Goal: Transaction & Acquisition: Purchase product/service

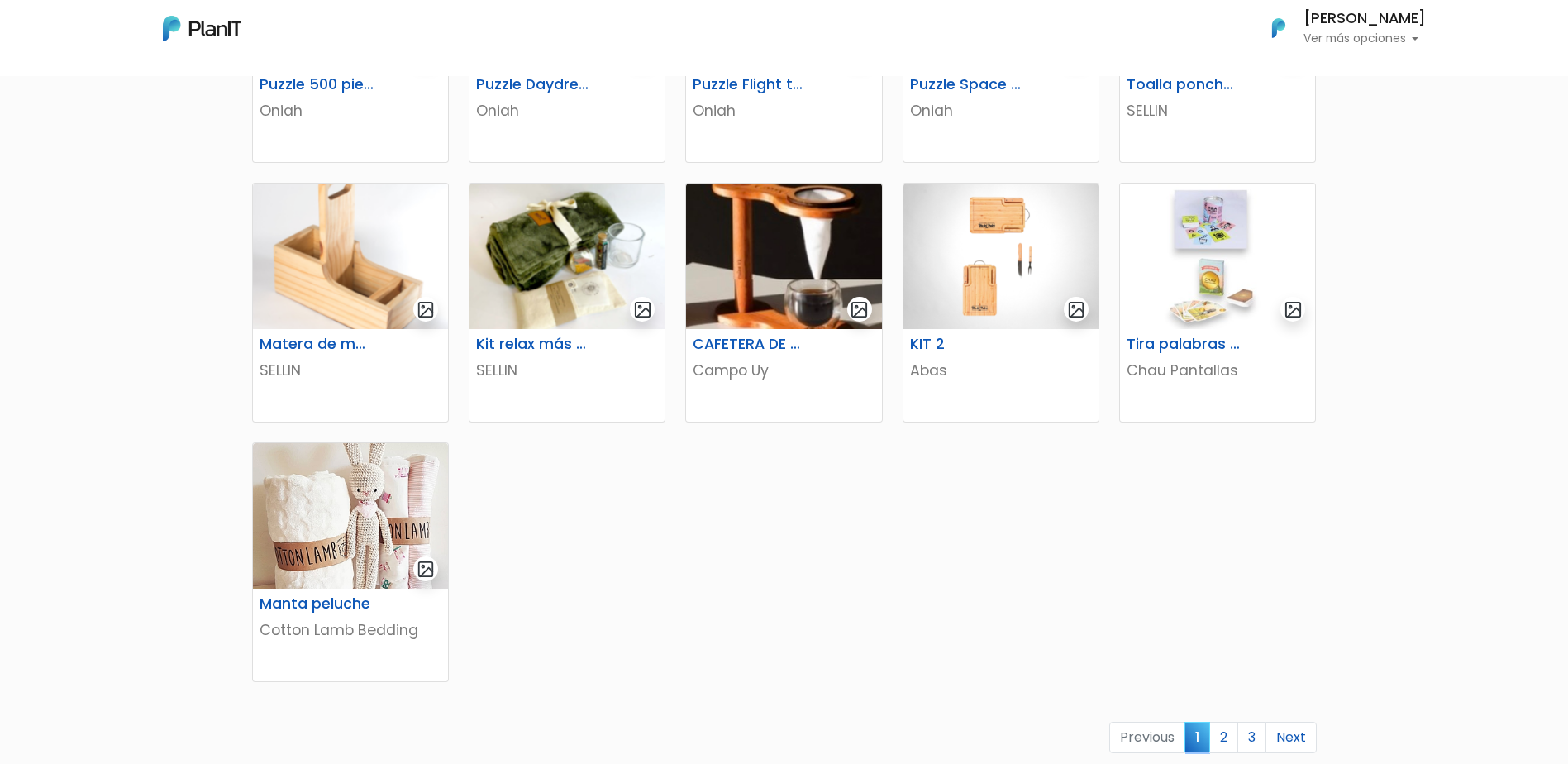
scroll to position [714, 0]
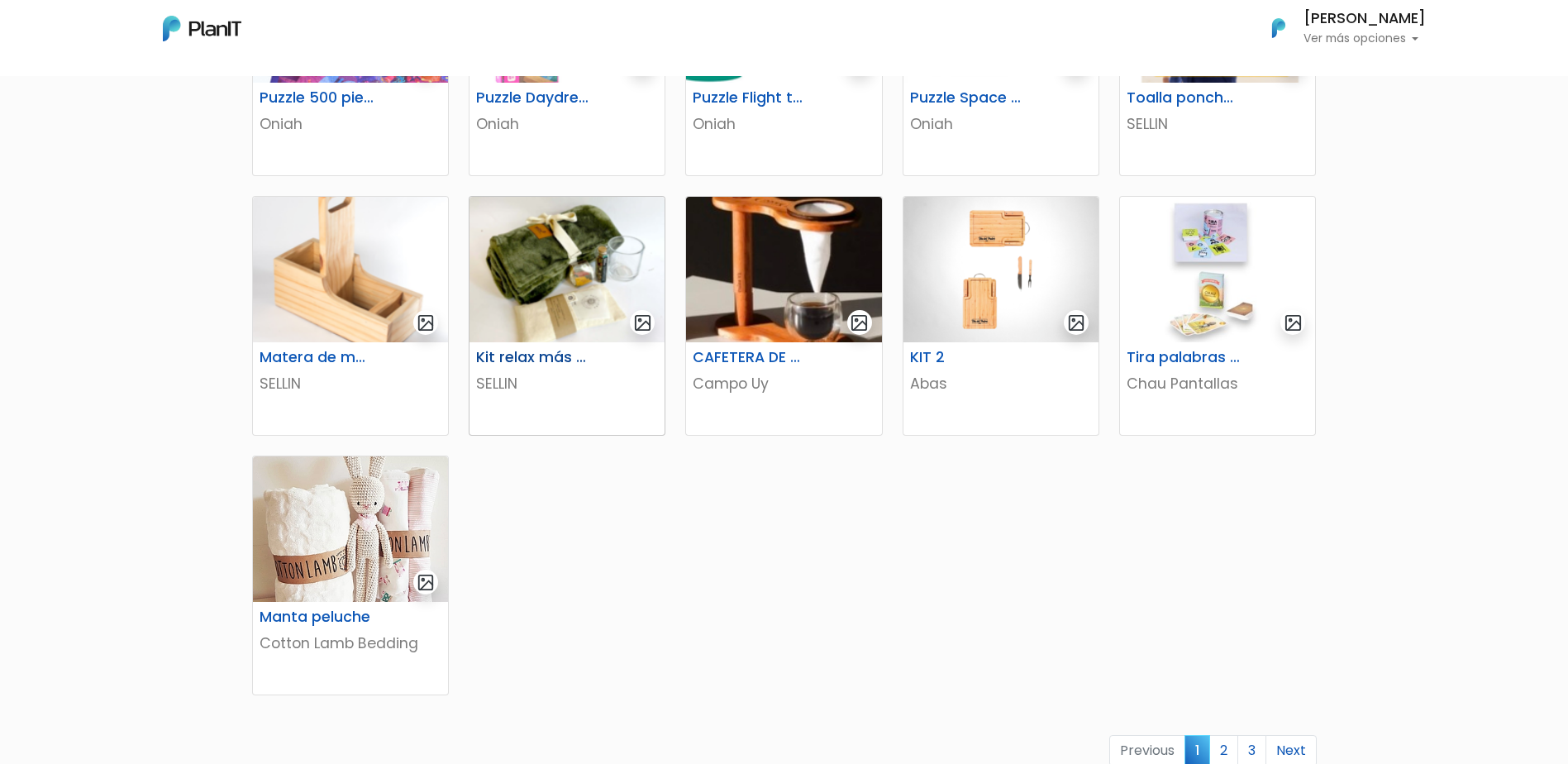
click at [535, 357] on h6 "Kit relax más té" at bounding box center [534, 358] width 135 height 18
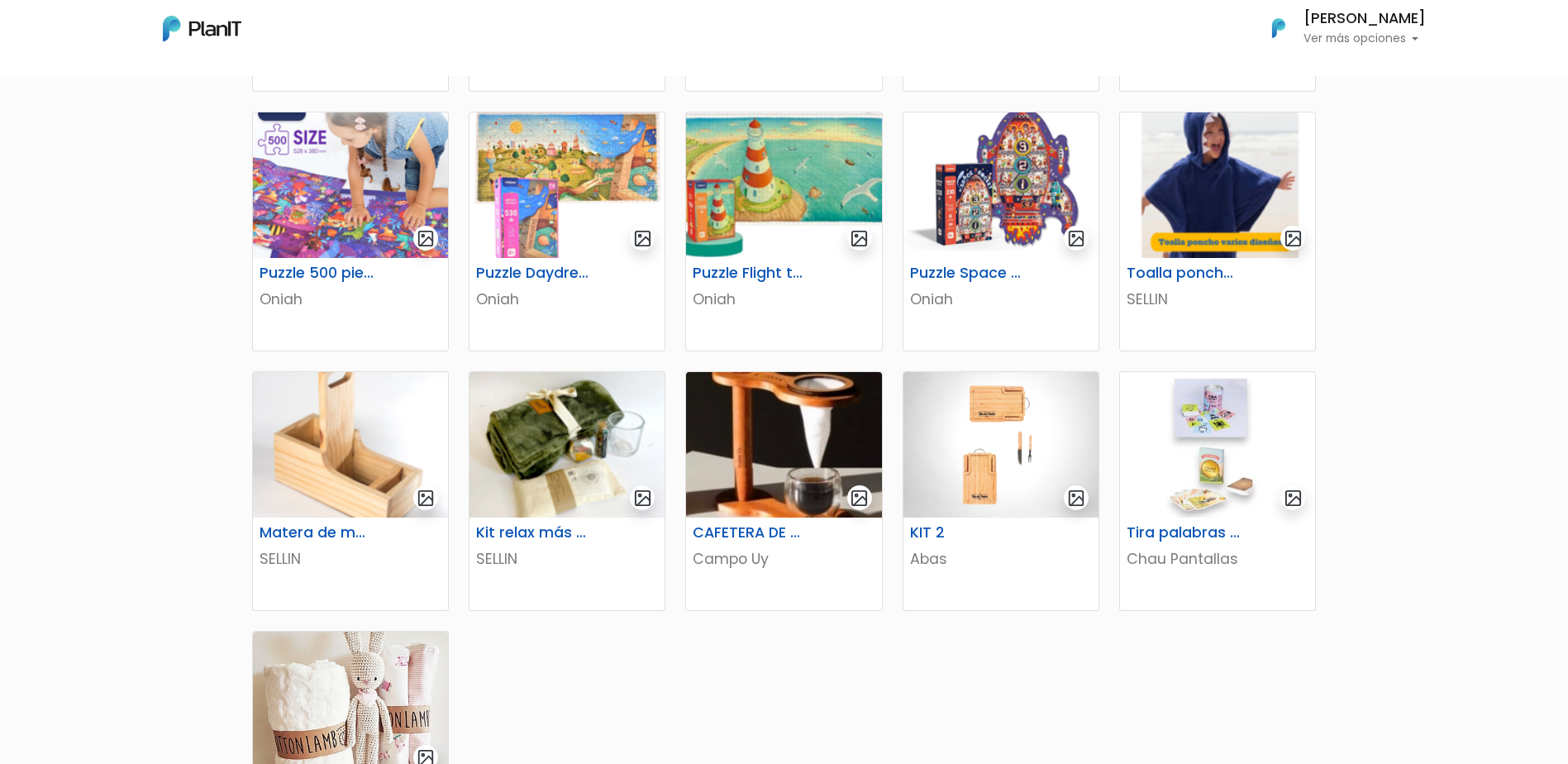
scroll to position [543, 0]
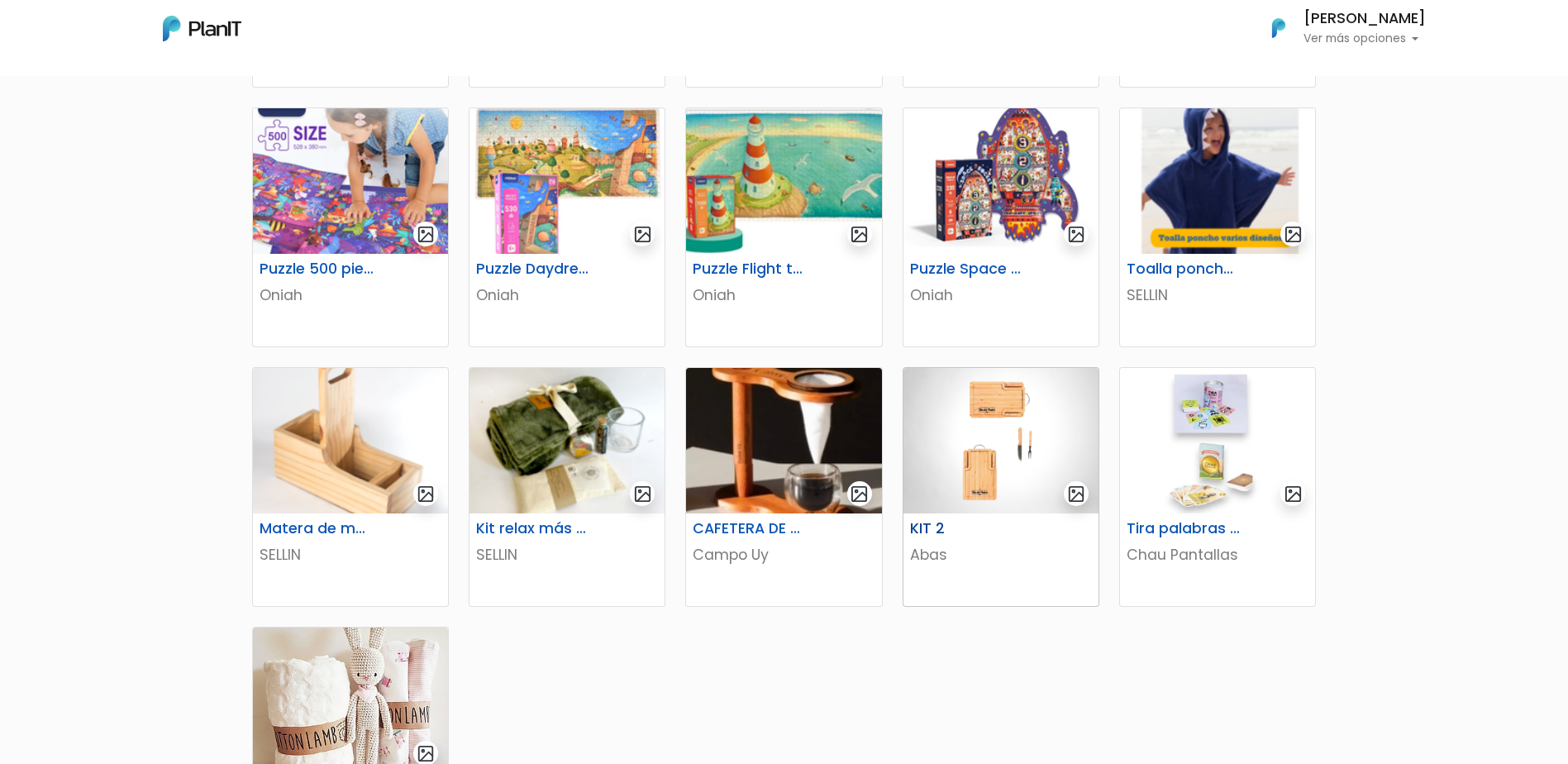
click at [1012, 395] on img at bounding box center [1001, 440] width 195 height 146
click at [1039, 420] on img at bounding box center [1218, 440] width 195 height 146
click at [546, 530] on h6 "Kit relax más té" at bounding box center [534, 529] width 135 height 18
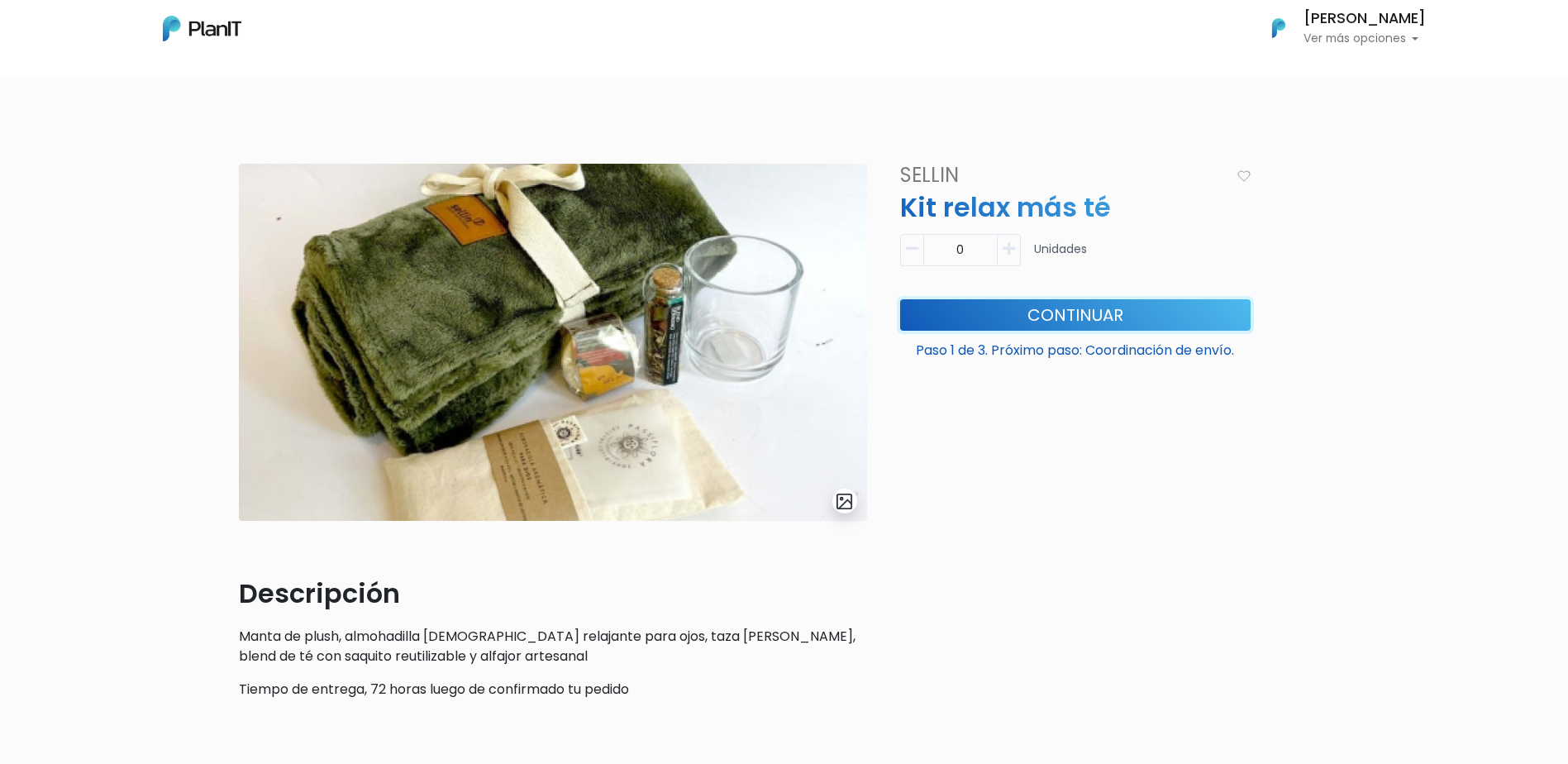
click at [1152, 322] on button "Continuar" at bounding box center [1075, 315] width 351 height 32
click at [1005, 244] on icon "button" at bounding box center [1009, 249] width 13 height 15
type input "1"
click at [1146, 314] on button "Continuar" at bounding box center [1075, 315] width 351 height 32
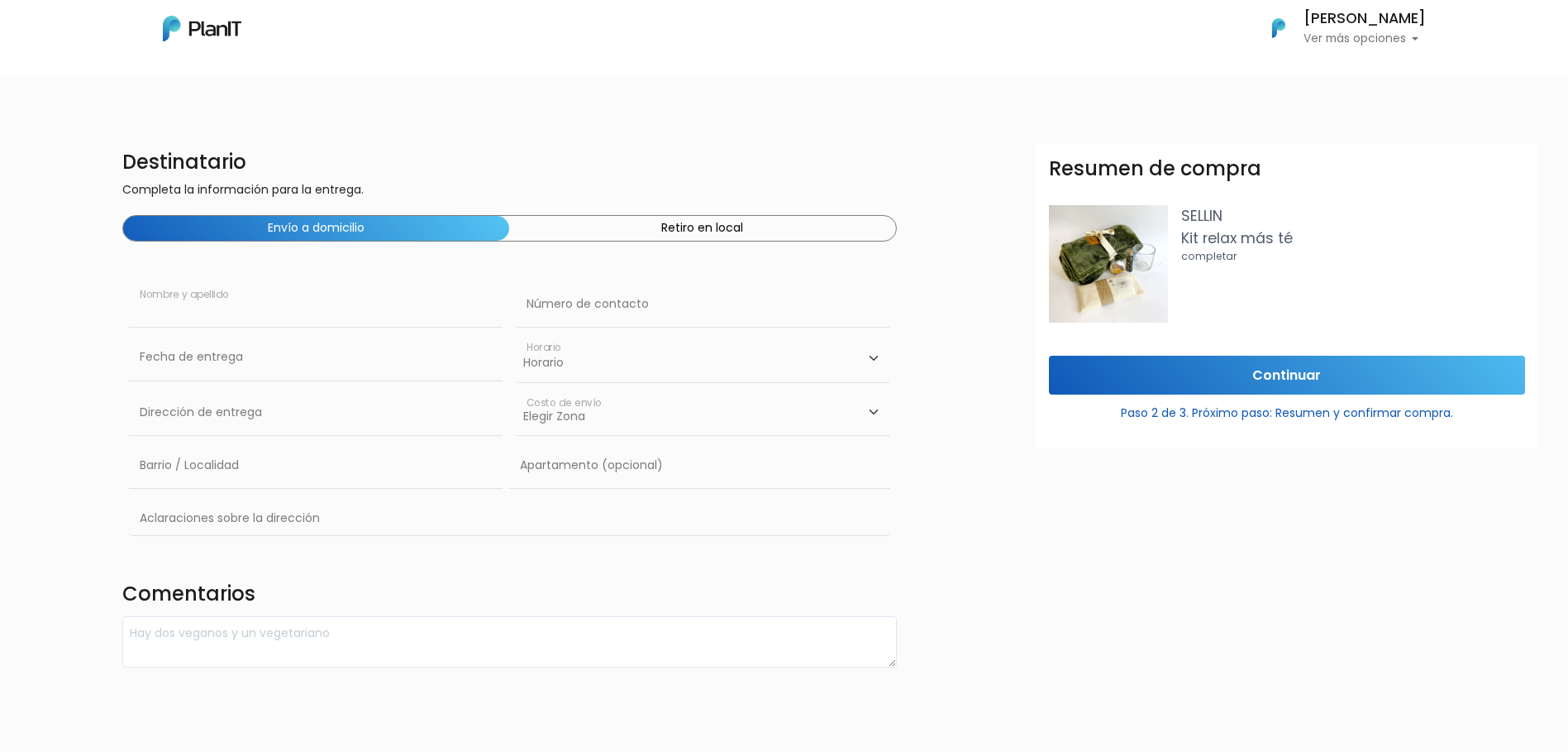
click at [258, 303] on input "text" at bounding box center [316, 304] width 373 height 47
type input "[PERSON_NAME]"
click at [660, 300] on input "text" at bounding box center [703, 304] width 373 height 47
click at [684, 309] on input "098101" at bounding box center [703, 304] width 373 height 47
type input "098101"
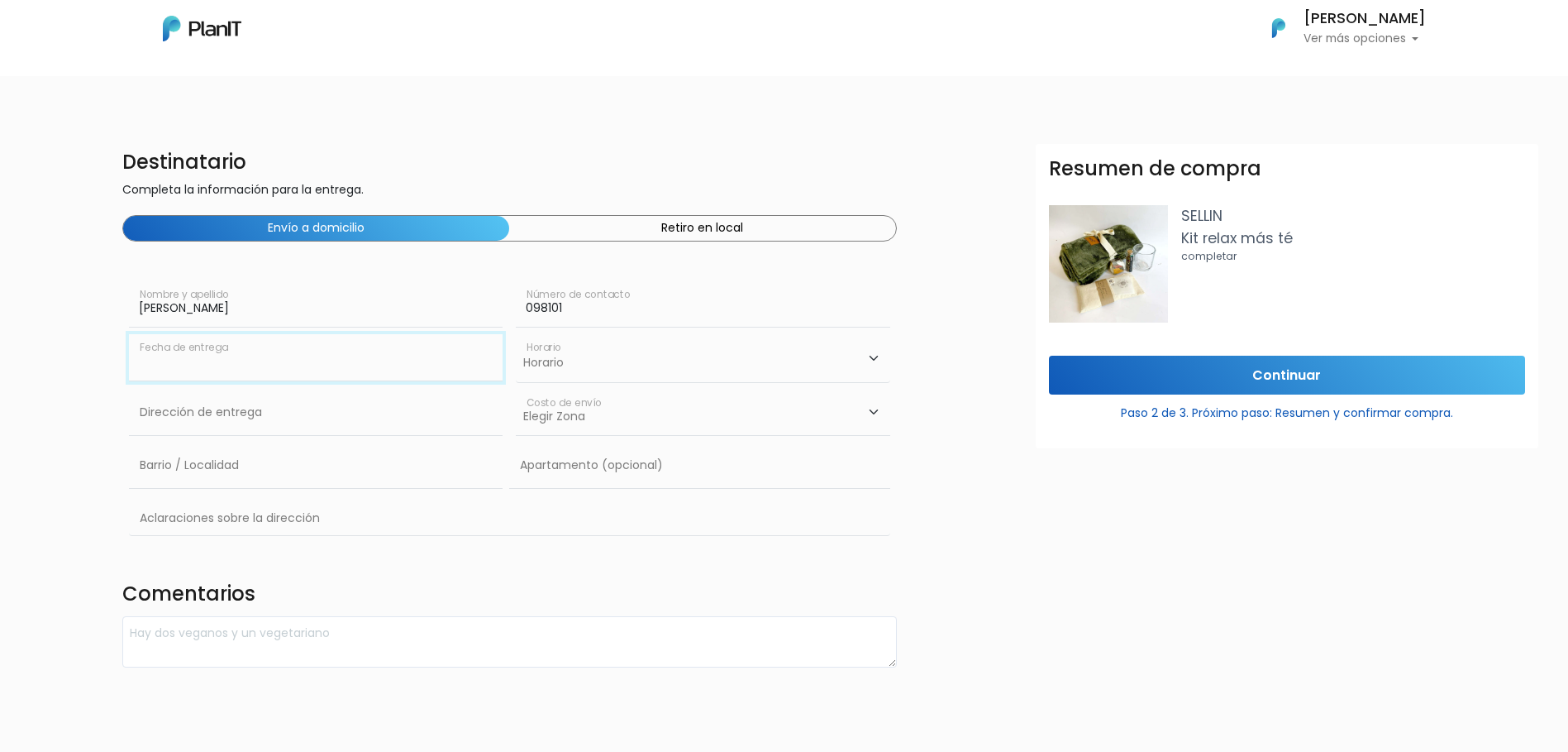
click at [332, 368] on input "text" at bounding box center [316, 358] width 373 height 47
click at [198, 494] on td "16" at bounding box center [195, 497] width 25 height 25
type input "[DATE]"
click at [608, 368] on select "Horario 08:00 - 10:00 10:00 - 12:00 14:00 - 16:00 16:00 - 18:00" at bounding box center [703, 358] width 373 height 48
select select "1"
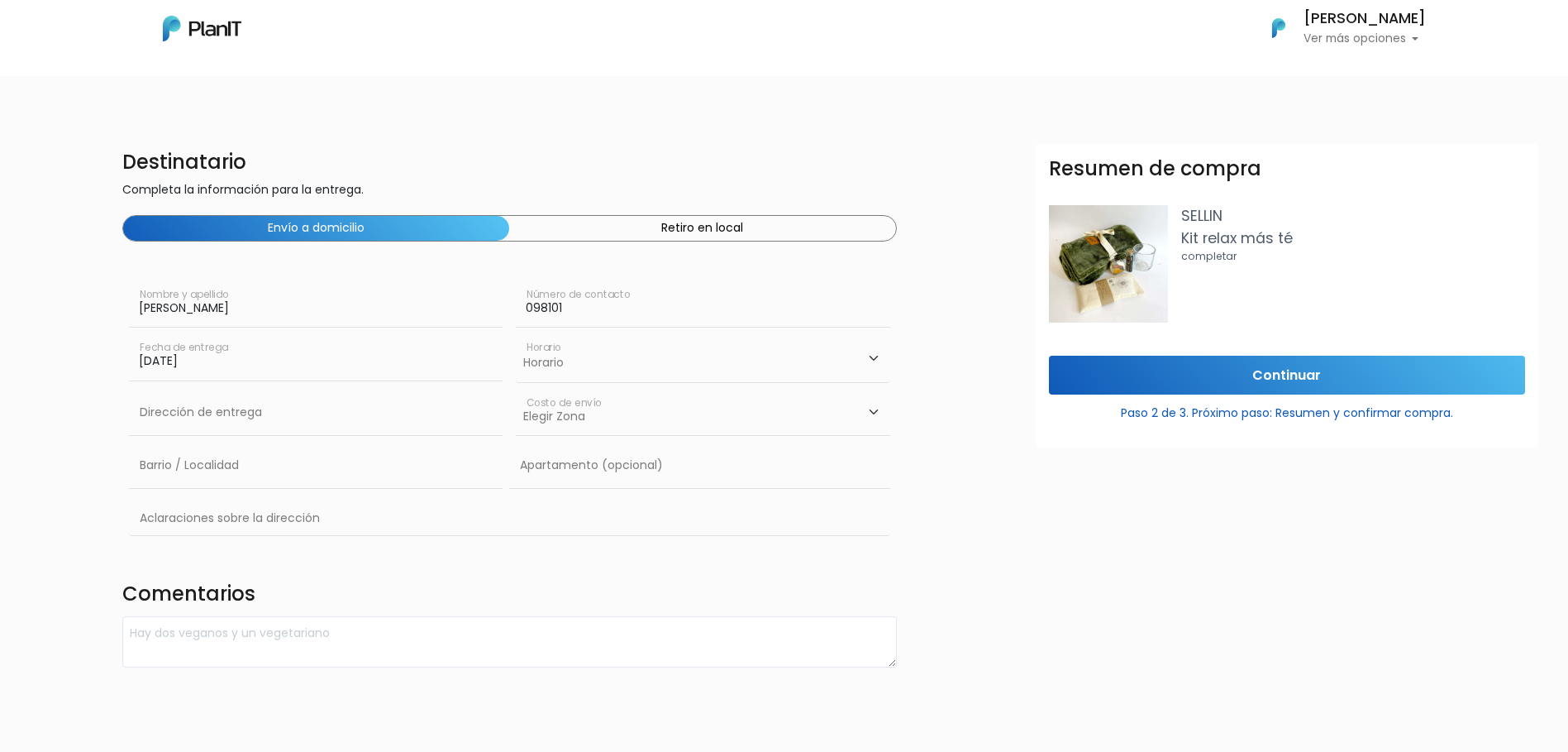
click at [516, 334] on select "Horario 08:00 - 10:00 10:00 - 12:00 14:00 - 16:00 16:00 - 18:00" at bounding box center [703, 358] width 373 height 48
click at [283, 408] on input "text" at bounding box center [316, 413] width 373 height 47
type input "Juan Paullier 1210 apto 5"
click at [546, 418] on select "Elegir Zona Zona américa- $600 Oficina- $0 Montevideo- $250" at bounding box center [703, 413] width 373 height 47
select select "8"
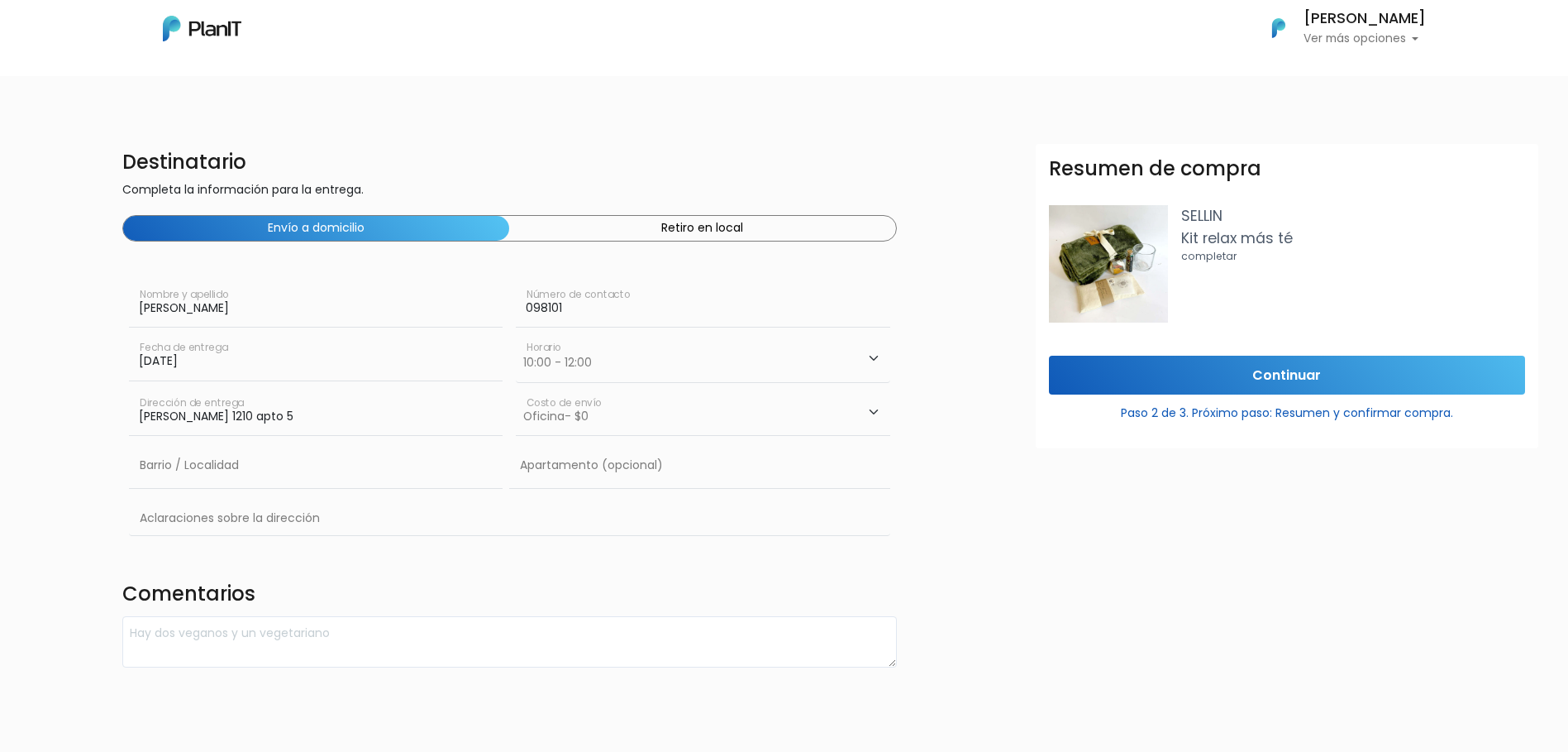
click at [516, 389] on select "Elegir Zona Zona américa- $600 Oficina- $0 Montevideo- $250" at bounding box center [703, 413] width 373 height 47
click at [647, 312] on input "098101" at bounding box center [703, 304] width 373 height 47
type input "098101398"
click at [366, 361] on input "16/09/2025" at bounding box center [316, 358] width 373 height 47
click at [173, 499] on td "15" at bounding box center [170, 497] width 25 height 25
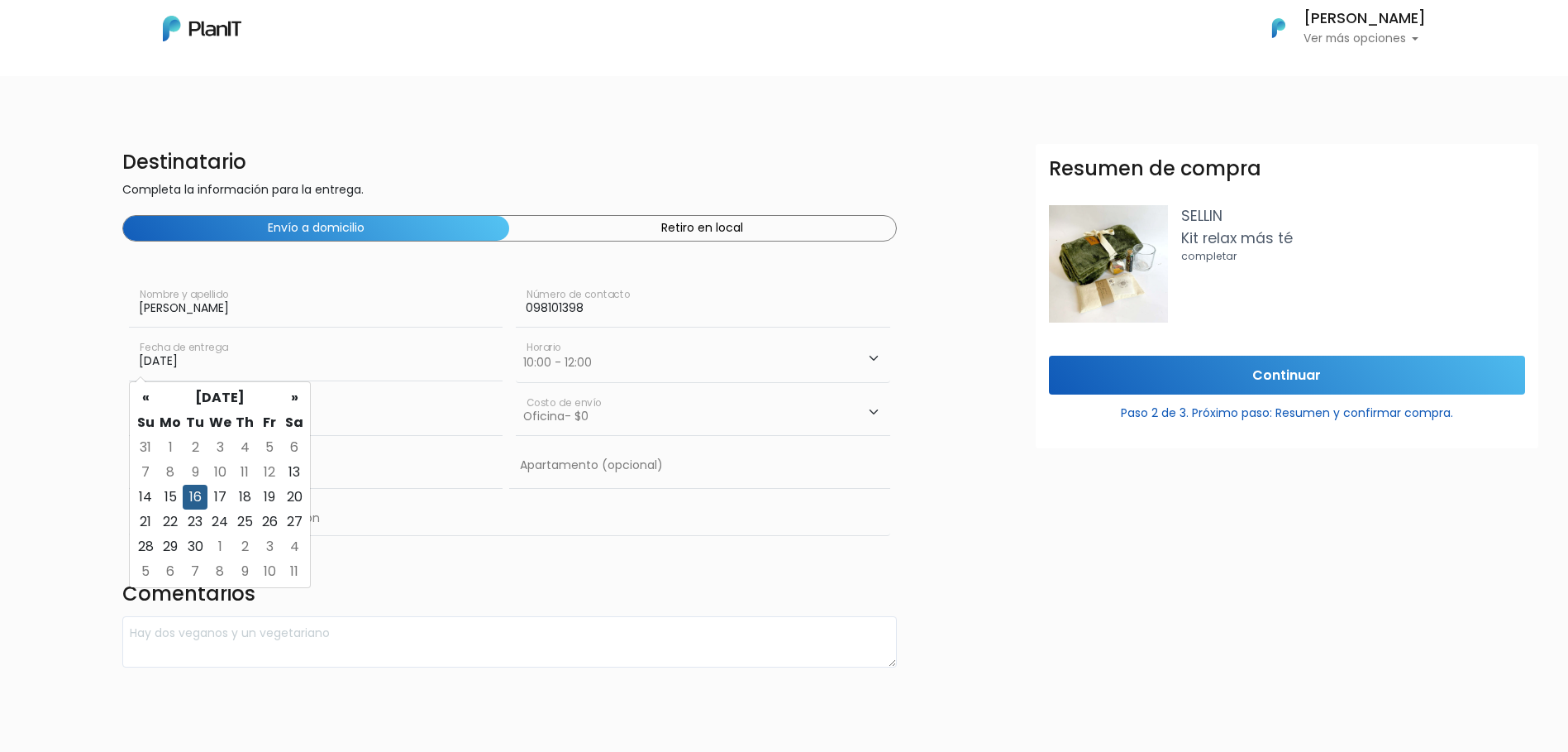
type input "15/09/2025"
click at [618, 371] on select "Horario 08:00 - 10:00 10:00 - 12:00 14:00 - 16:00 16:00 - 18:00" at bounding box center [703, 358] width 373 height 48
click at [451, 383] on div "15/09/2025 Fecha de entrega" at bounding box center [316, 360] width 373 height 53
click at [169, 494] on td "15" at bounding box center [170, 497] width 25 height 25
click at [270, 467] on input "text" at bounding box center [316, 466] width 373 height 47
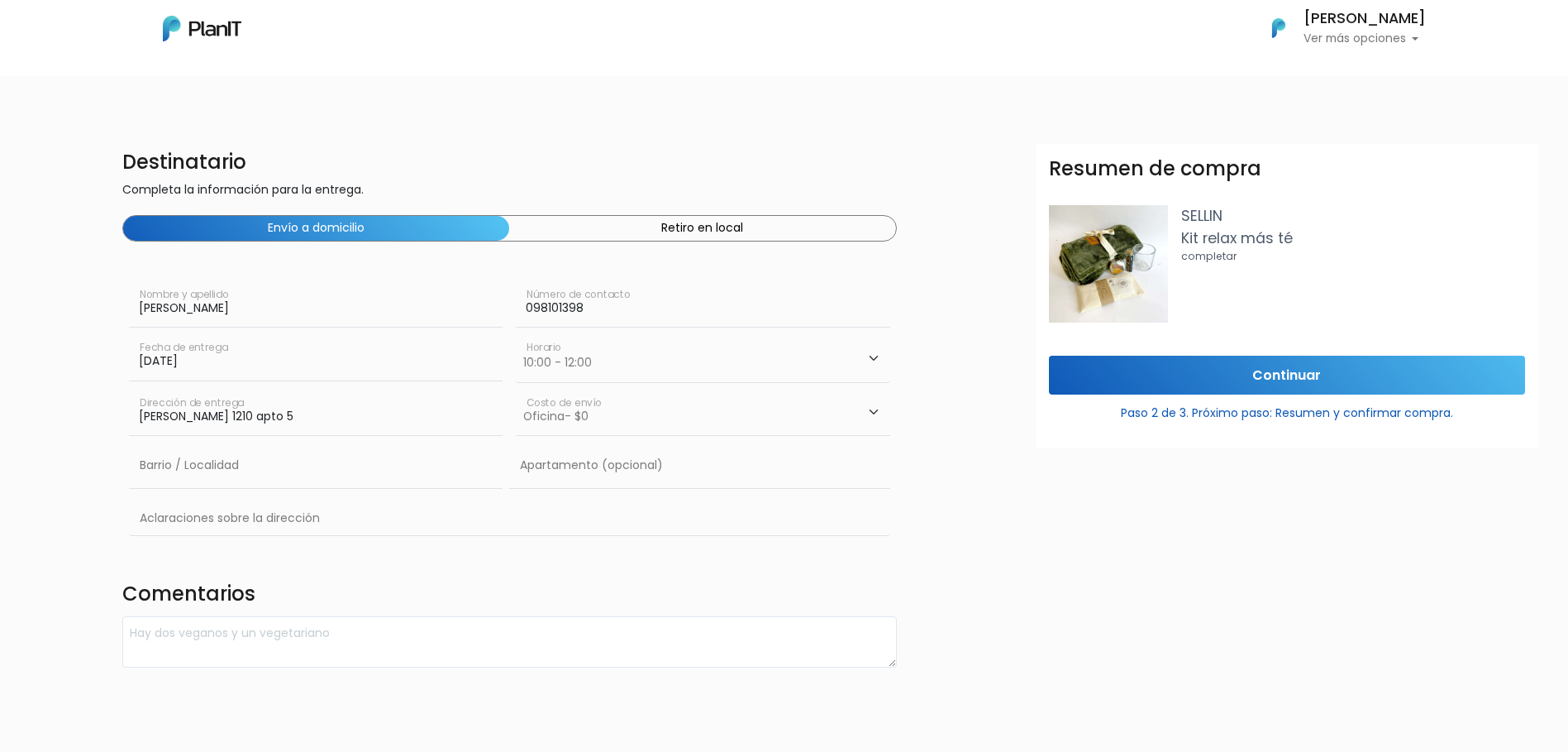
click at [726, 413] on select "Elegir Zona Zona américa- $600 Oficina- $0 Montevideo- $250" at bounding box center [703, 413] width 373 height 47
click at [516, 389] on select "Elegir Zona Zona américa- $600 Oficina- $0 Montevideo- $250" at bounding box center [703, 413] width 373 height 47
click at [338, 378] on input "15/09/2025" at bounding box center [316, 358] width 373 height 47
click at [341, 367] on input "15/09/2025" at bounding box center [316, 358] width 373 height 47
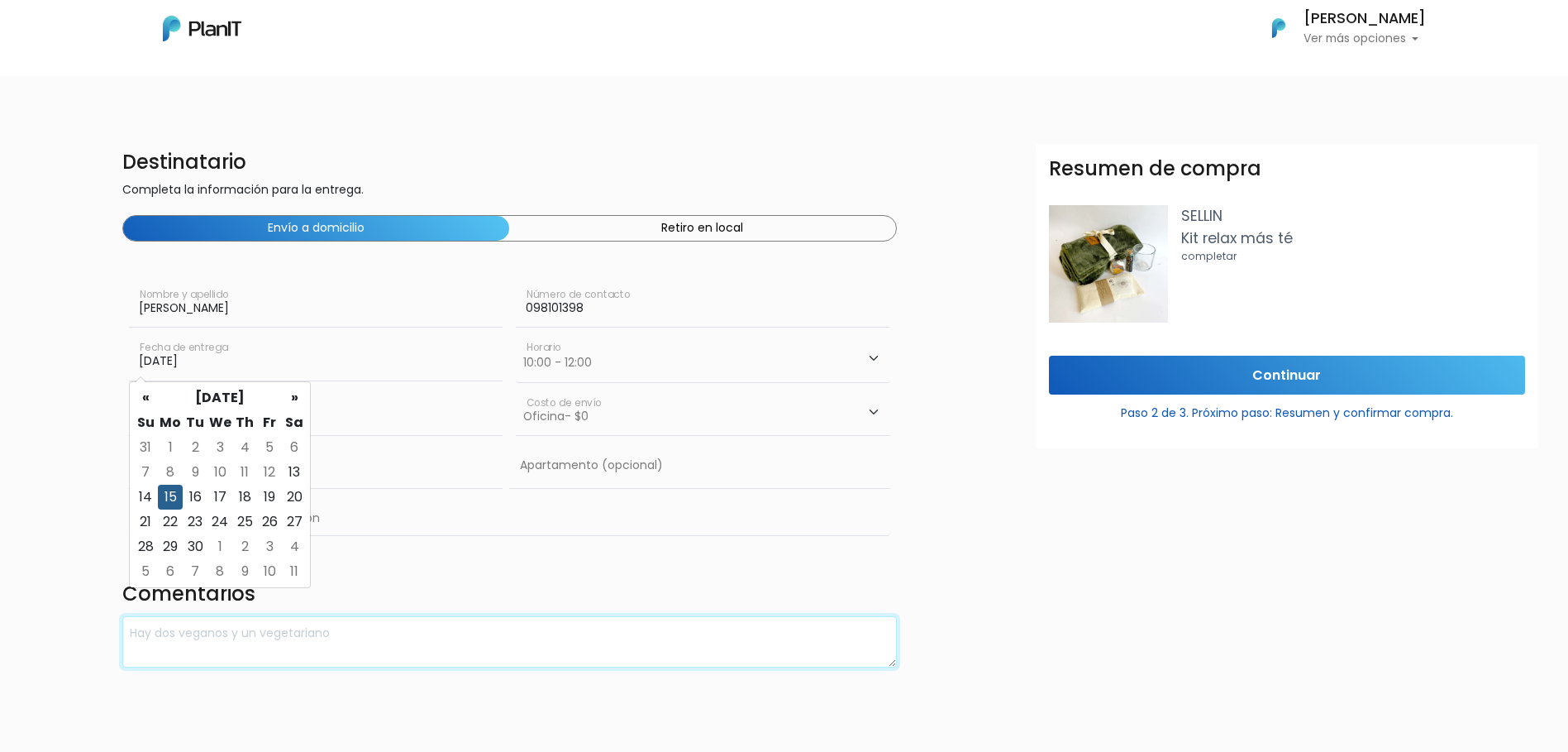
drag, startPoint x: 656, startPoint y: 638, endPoint x: 646, endPoint y: 622, distance: 18.9
click at [655, 637] on textarea at bounding box center [509, 642] width 774 height 52
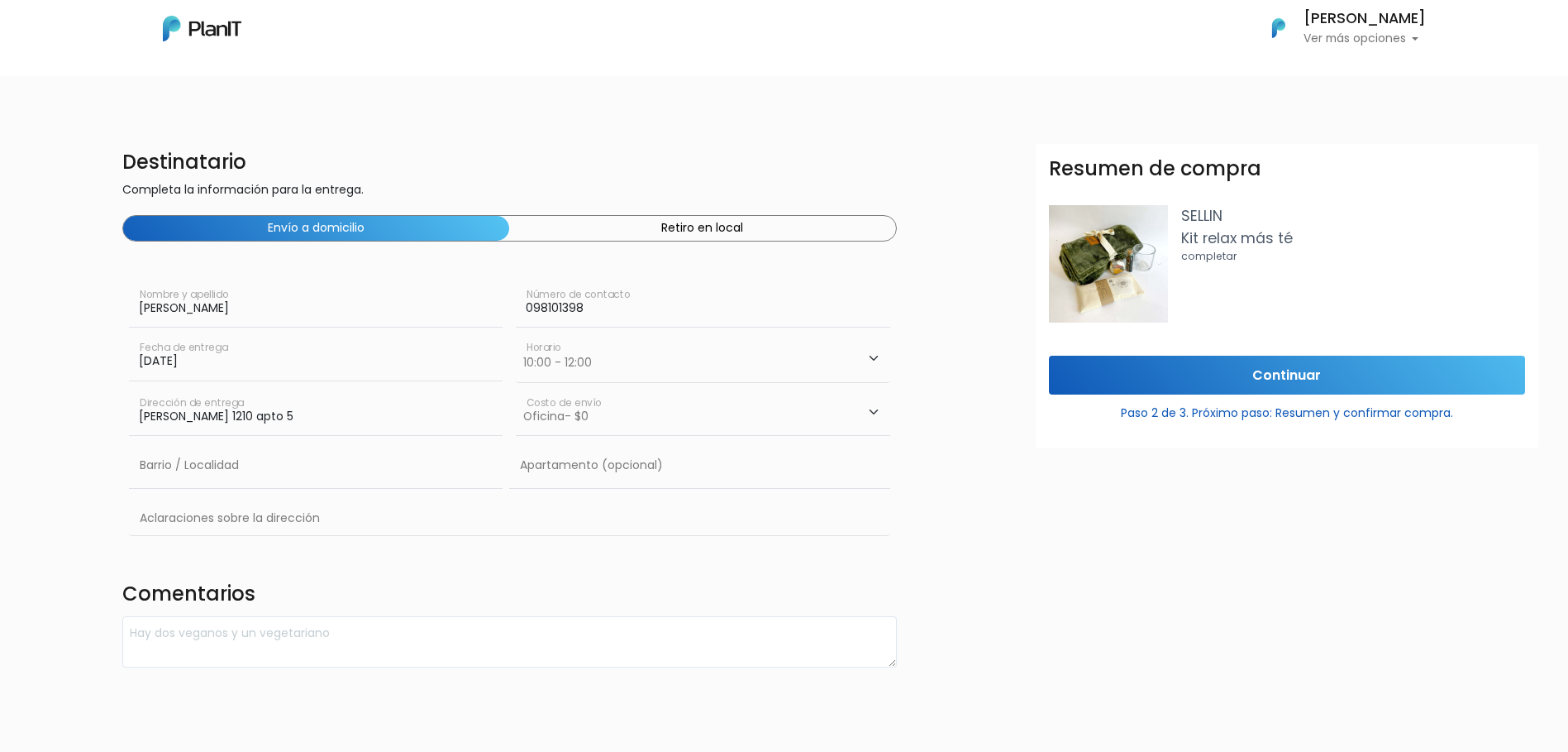
click at [593, 366] on select "Horario 08:00 - 10:00 10:00 - 12:00 14:00 - 16:00 16:00 - 18:00" at bounding box center [703, 358] width 373 height 48
click at [593, 367] on select "Horario 08:00 - 10:00 10:00 - 12:00 14:00 - 16:00 16:00 - 18:00" at bounding box center [703, 358] width 373 height 48
select select "3"
click at [516, 334] on select "Horario 08:00 - 10:00 10:00 - 12:00 14:00 - 16:00 16:00 - 18:00" at bounding box center [703, 358] width 373 height 48
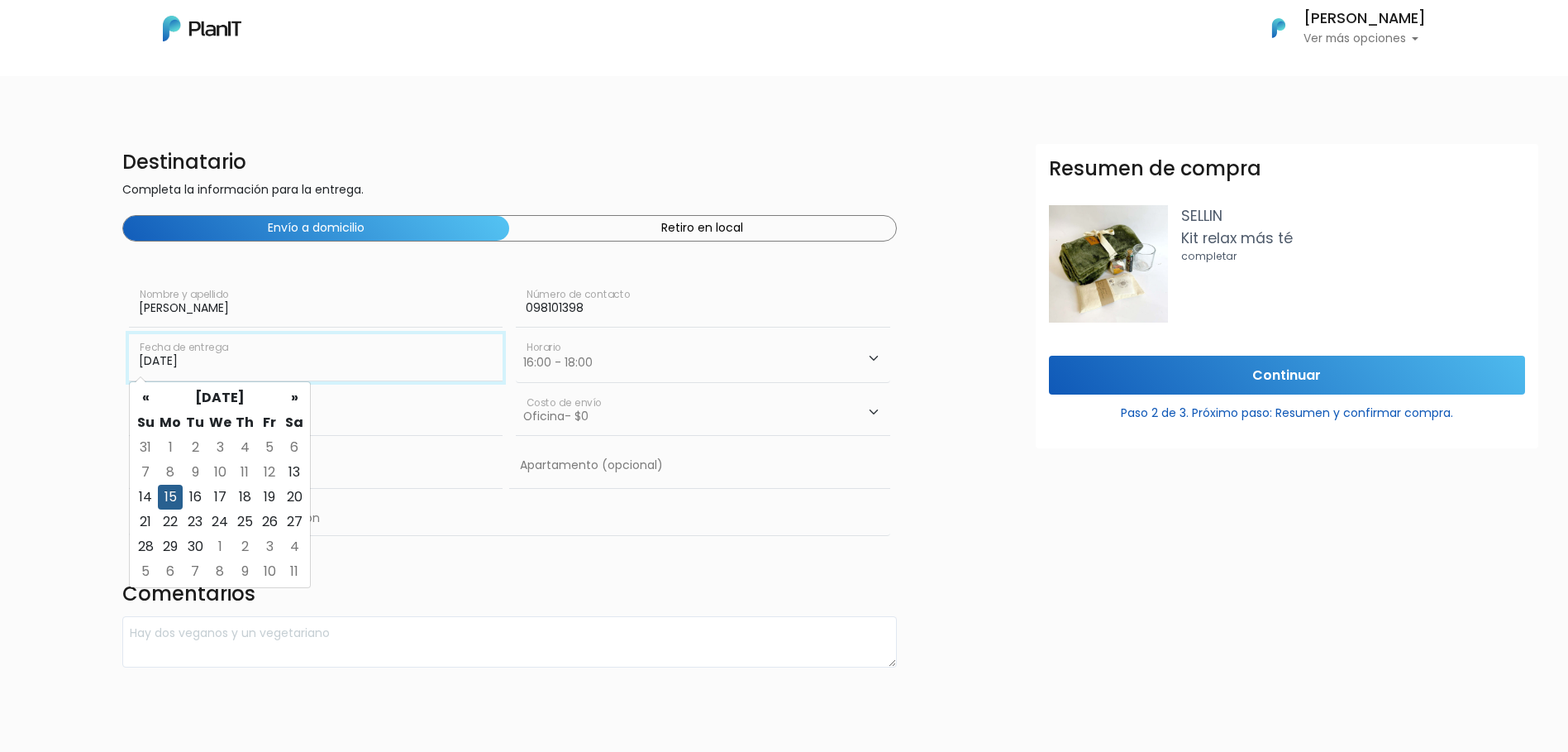
click at [293, 375] on input "15/09/2025" at bounding box center [316, 358] width 373 height 47
click at [269, 501] on td "19" at bounding box center [269, 497] width 25 height 25
type input "19/09/2025"
click at [628, 370] on select "Horario 08:00 - 10:00 10:00 - 12:00 14:00 - 16:00 16:00 - 18:00" at bounding box center [703, 358] width 373 height 48
select select "1"
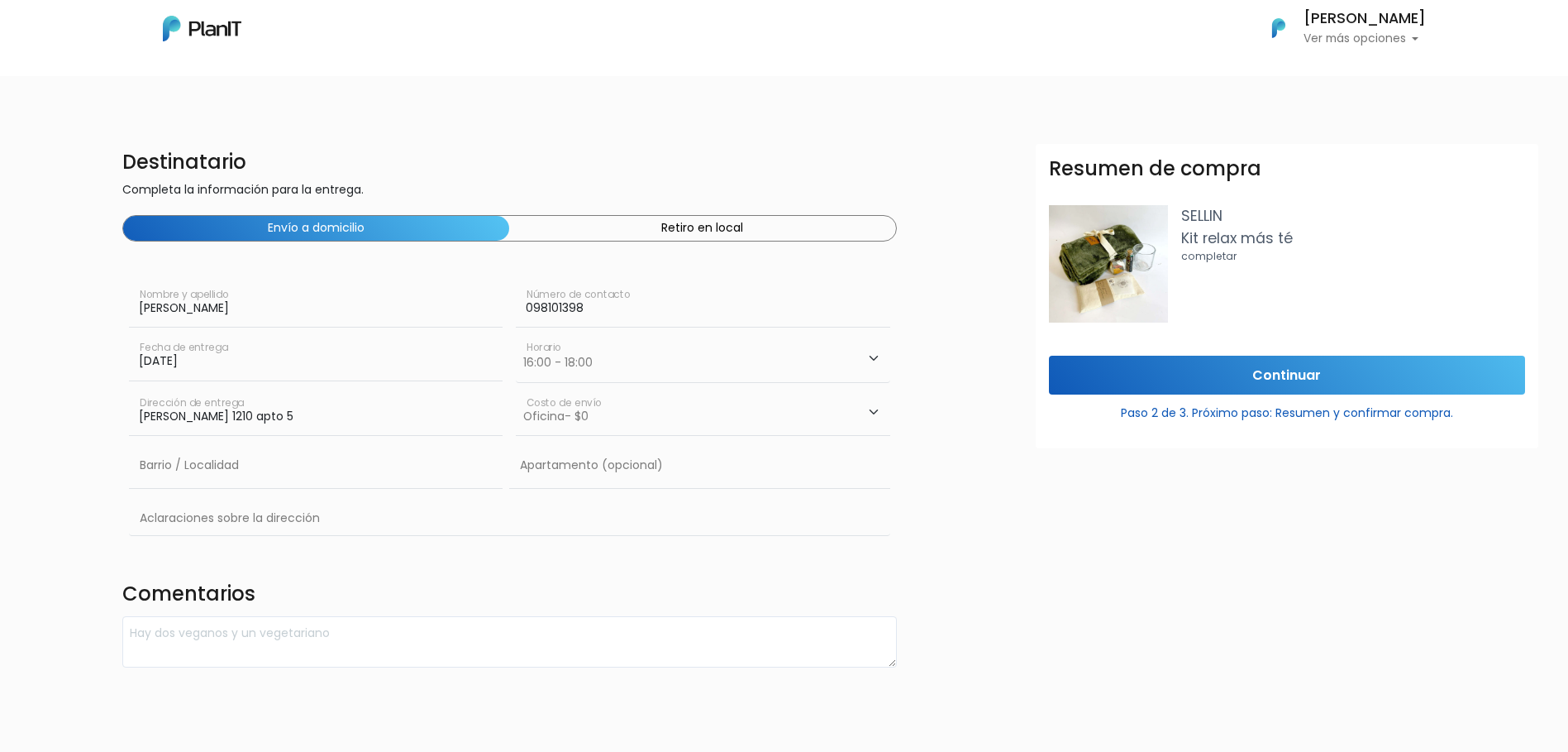
click at [516, 334] on select "Horario 08:00 - 10:00 10:00 - 12:00 14:00 - 16:00 16:00 - 18:00" at bounding box center [703, 358] width 373 height 48
click at [291, 414] on input "Juan Paullier 1210 apto 5" at bounding box center [316, 413] width 373 height 47
drag, startPoint x: 313, startPoint y: 419, endPoint x: -378, endPoint y: 373, distance: 692.5
click at [0, 373] on html "Mis Compras Mi Lista Editar Información Cerrar Sesión Fernanda Muñoz Ver más op…" at bounding box center [784, 376] width 1568 height 752
type input "Constituyente 1891"
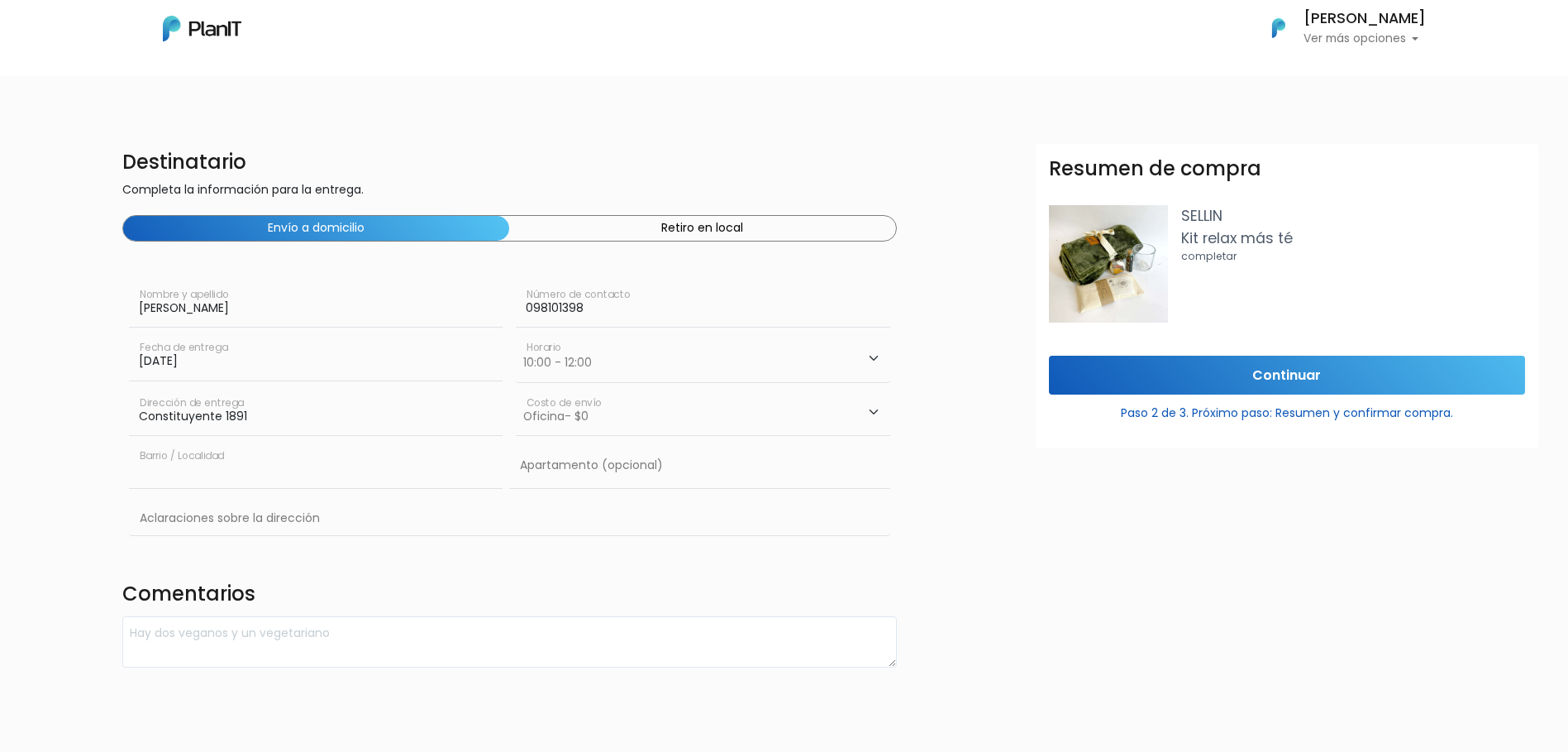
click at [218, 479] on input "text" at bounding box center [316, 466] width 373 height 47
type input "Cordon"
click at [354, 640] on textarea at bounding box center [509, 642] width 774 height 52
click at [1238, 378] on input "Continuar" at bounding box center [1287, 374] width 476 height 39
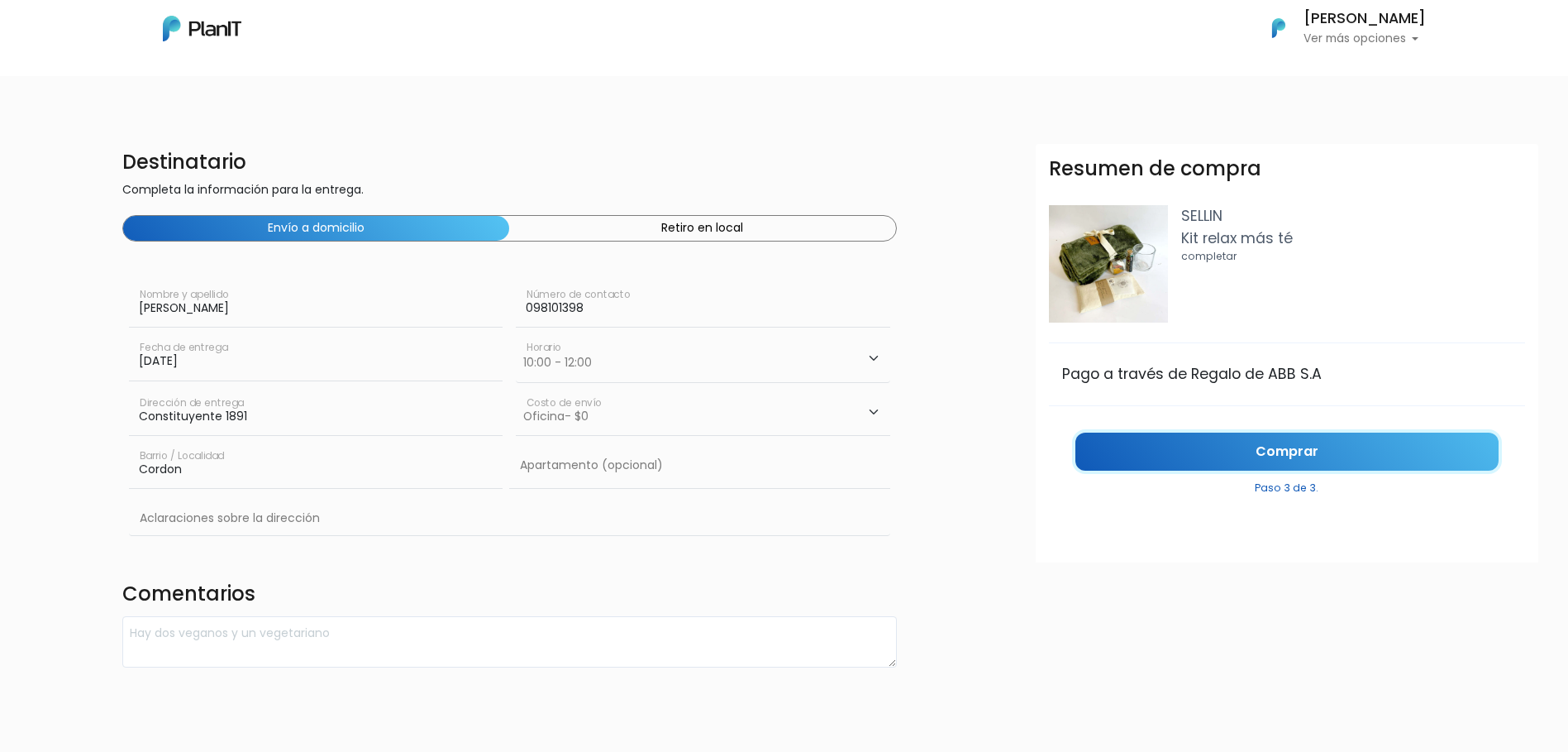
click at [1299, 454] on link "Comprar" at bounding box center [1287, 452] width 423 height 39
